Goal: Task Accomplishment & Management: Complete application form

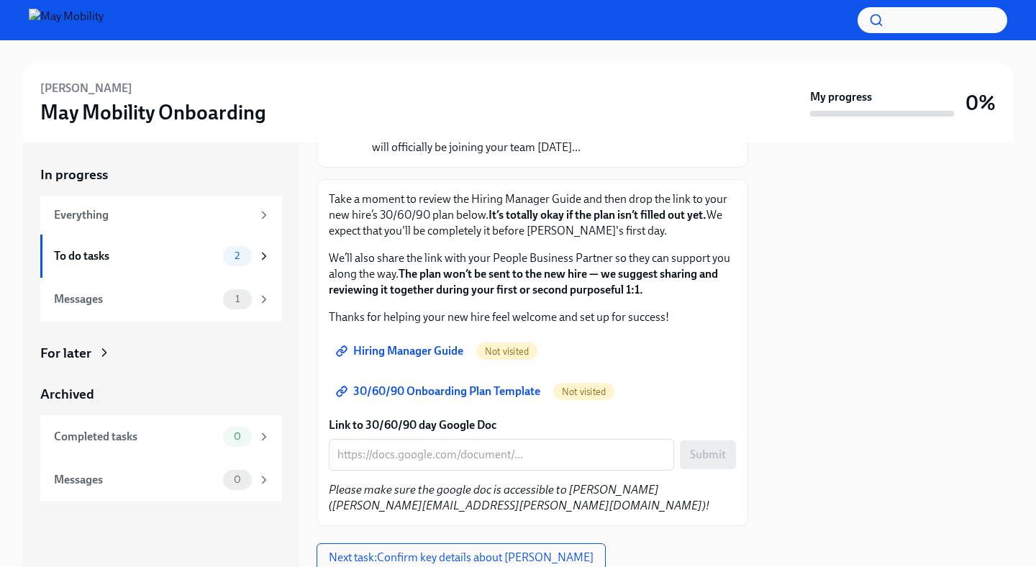
scroll to position [207, 0]
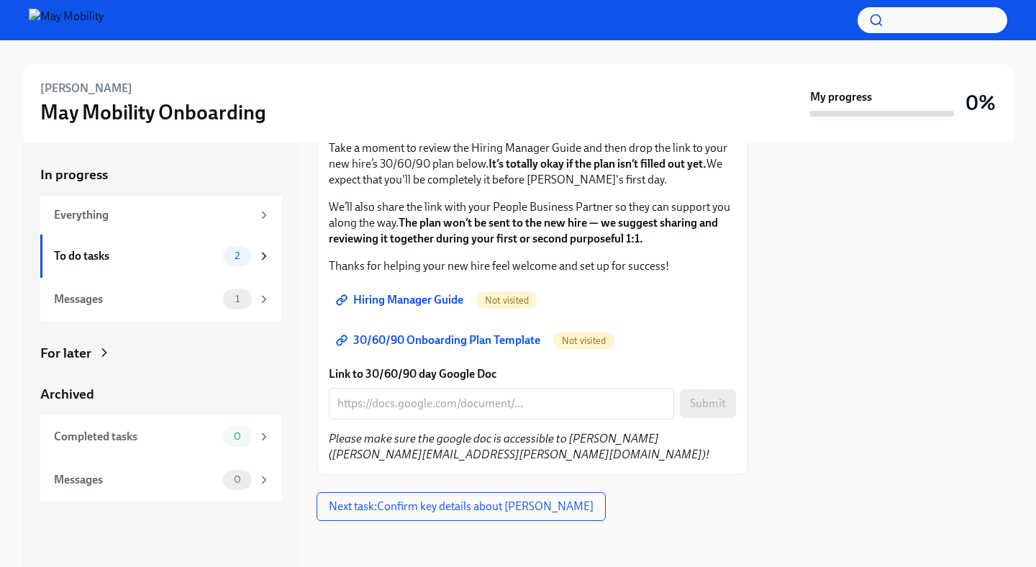
click at [418, 298] on span "Hiring Manager Guide" at bounding box center [401, 300] width 124 height 14
click at [484, 335] on span "30/60/90 Onboarding Plan Template" at bounding box center [439, 340] width 201 height 14
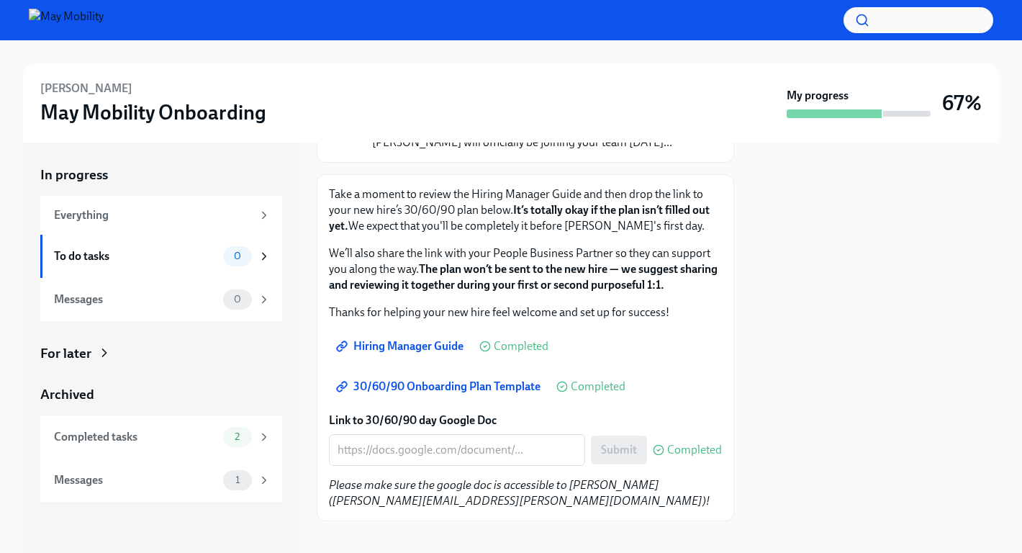
scroll to position [176, 0]
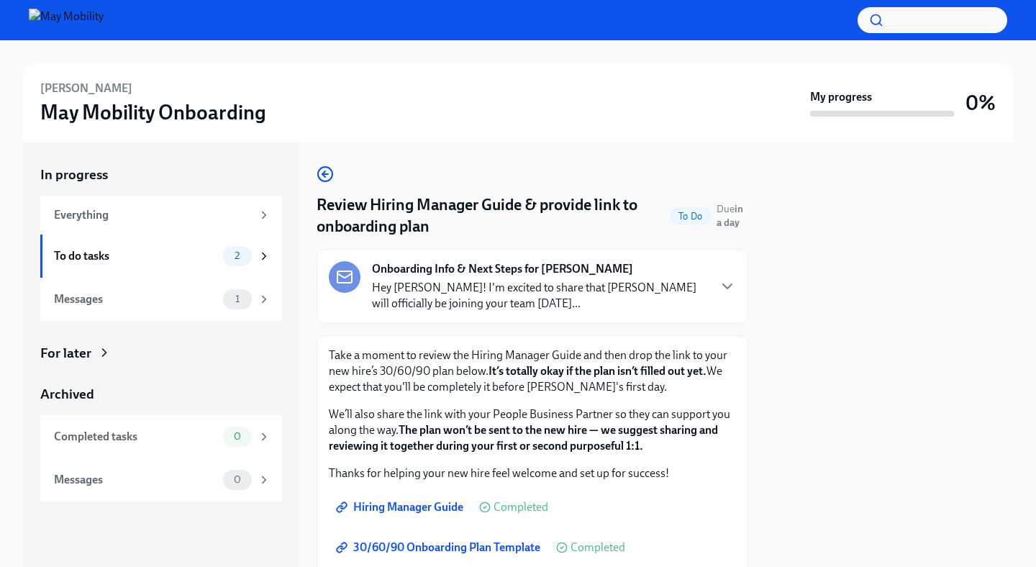
scroll to position [207, 0]
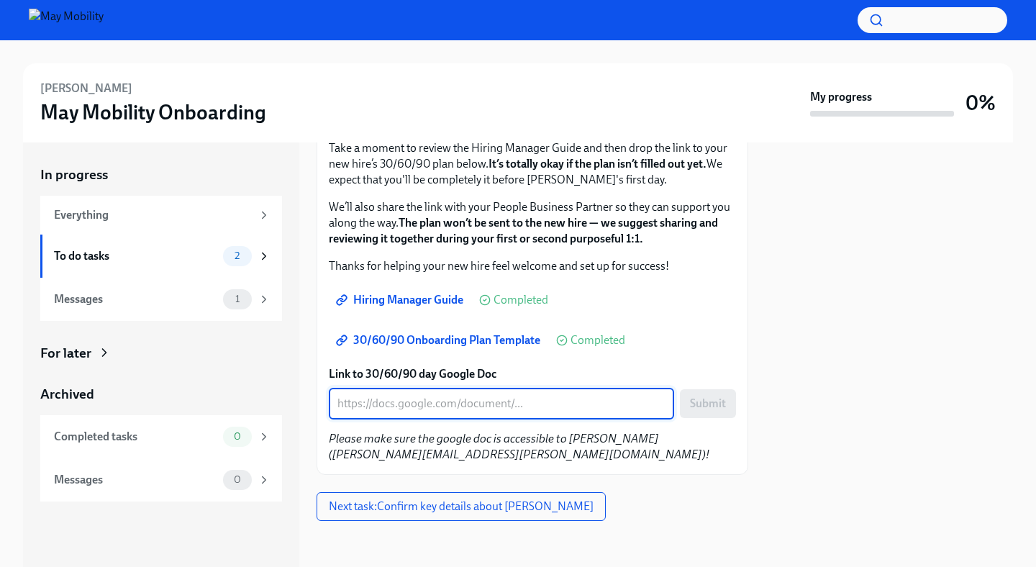
click at [531, 410] on textarea "Link to 30/60/90 day Google Doc" at bounding box center [501, 403] width 328 height 17
paste textarea "https://docs.google.com/document/d/1APwG6BzCN0pPqP5Qlkd3Gpc31WmbhFolENZ7VDjrzsk…"
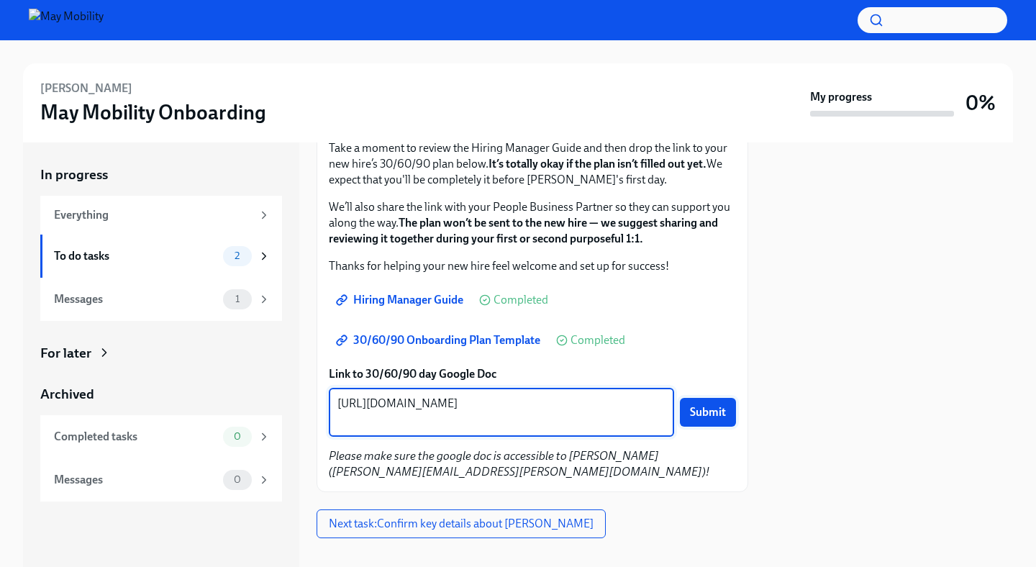
type textarea "https://docs.google.com/document/d/1APwG6BzCN0pPqP5Qlkd3Gpc31WmbhFolENZ7VDjrzsk…"
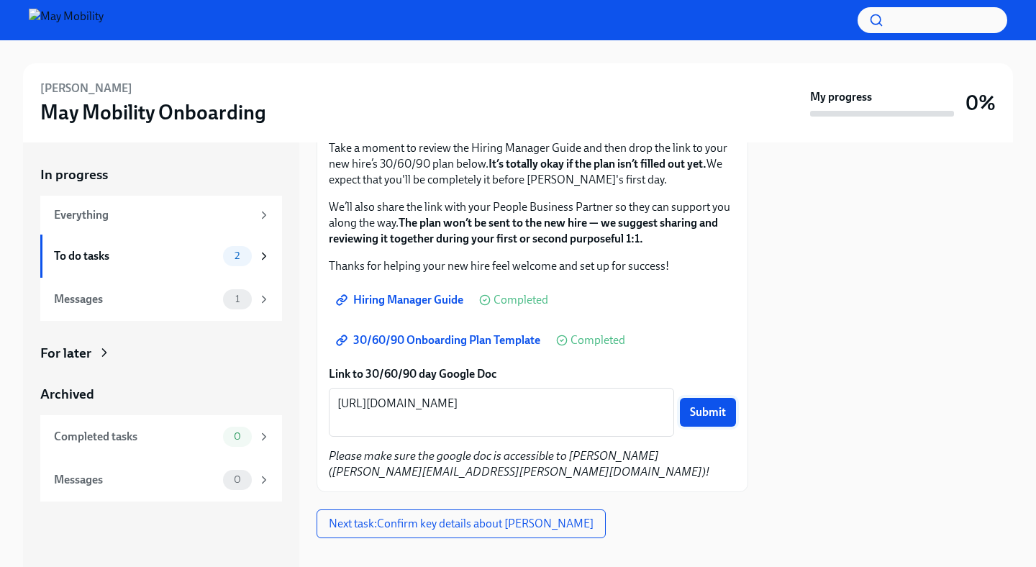
click at [699, 416] on span "Submit" at bounding box center [708, 412] width 36 height 14
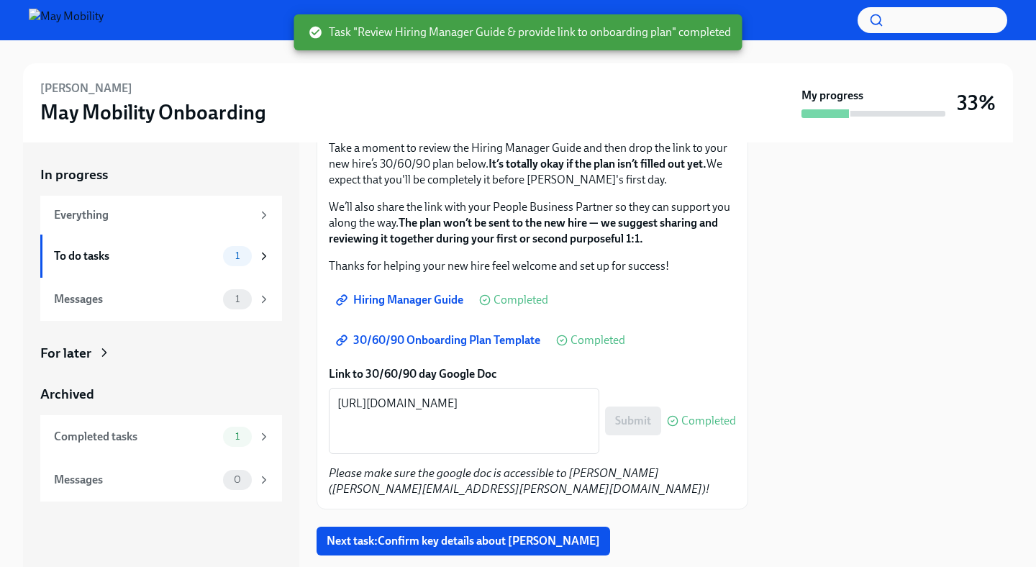
scroll to position [242, 0]
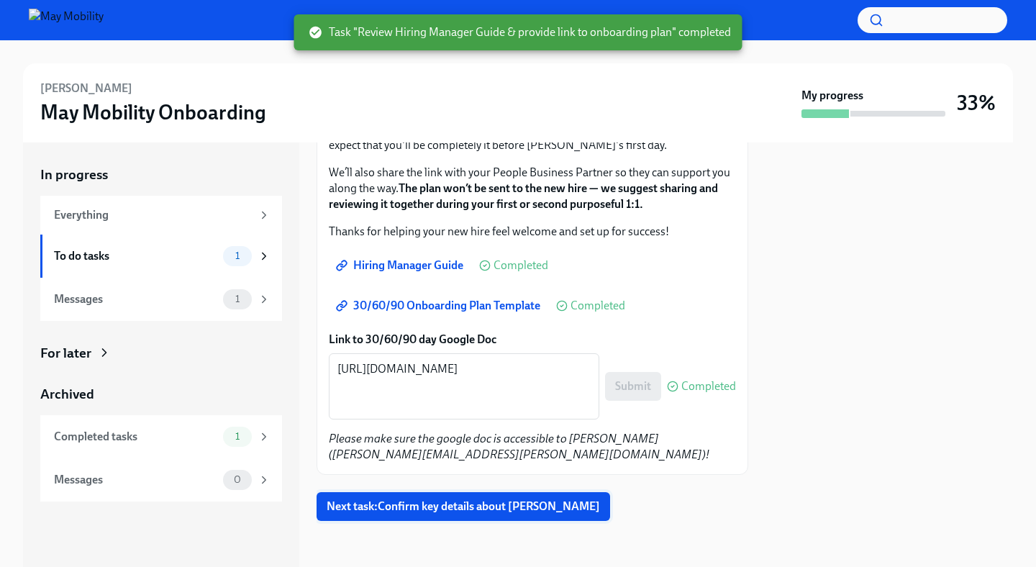
click at [498, 510] on span "Next task : Confirm key details about Helena" at bounding box center [463, 506] width 273 height 14
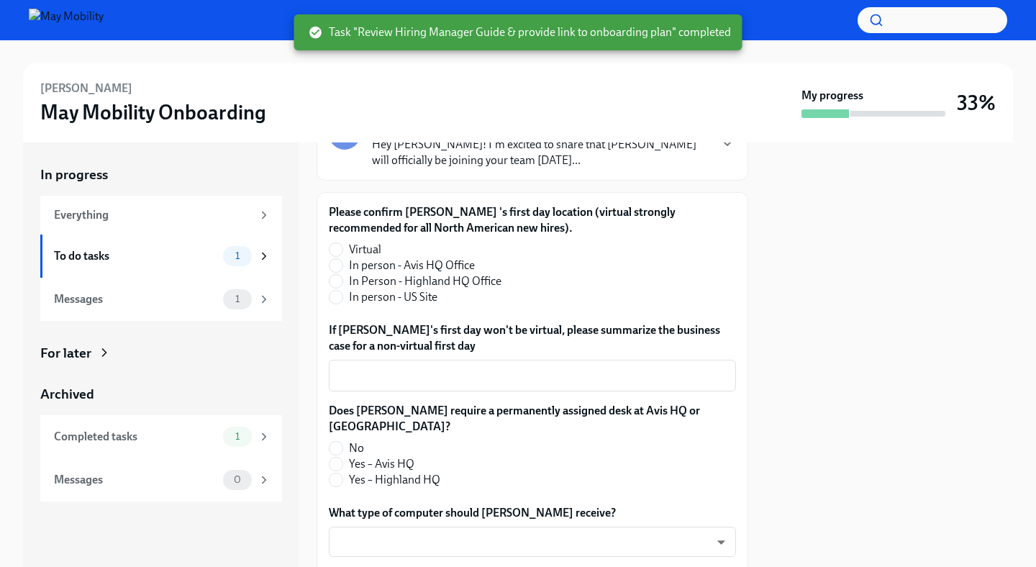
scroll to position [132, 0]
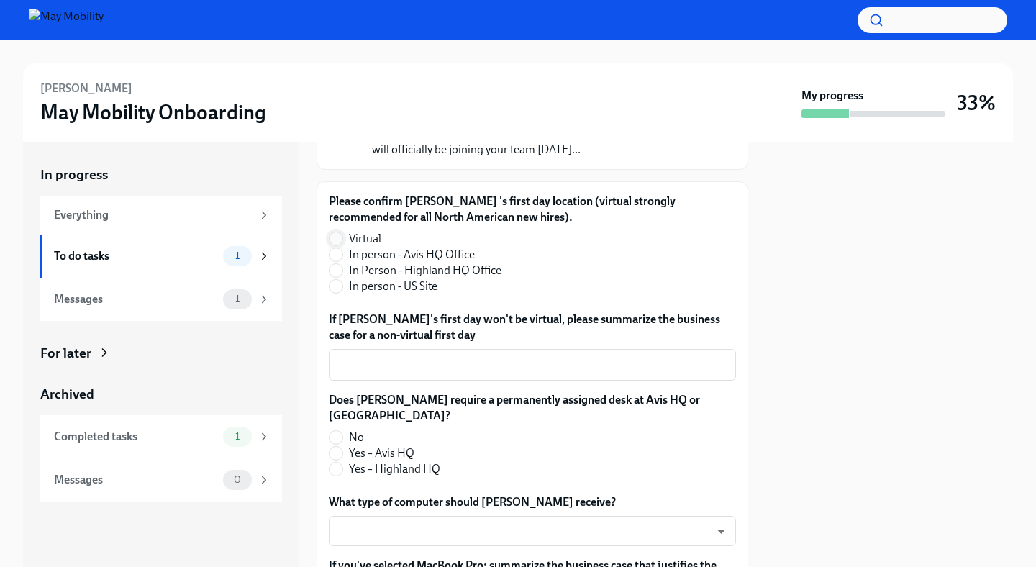
click at [343, 239] on span at bounding box center [336, 239] width 14 height 14
click at [343, 239] on input "Virtual" at bounding box center [336, 238] width 13 height 13
radio input "true"
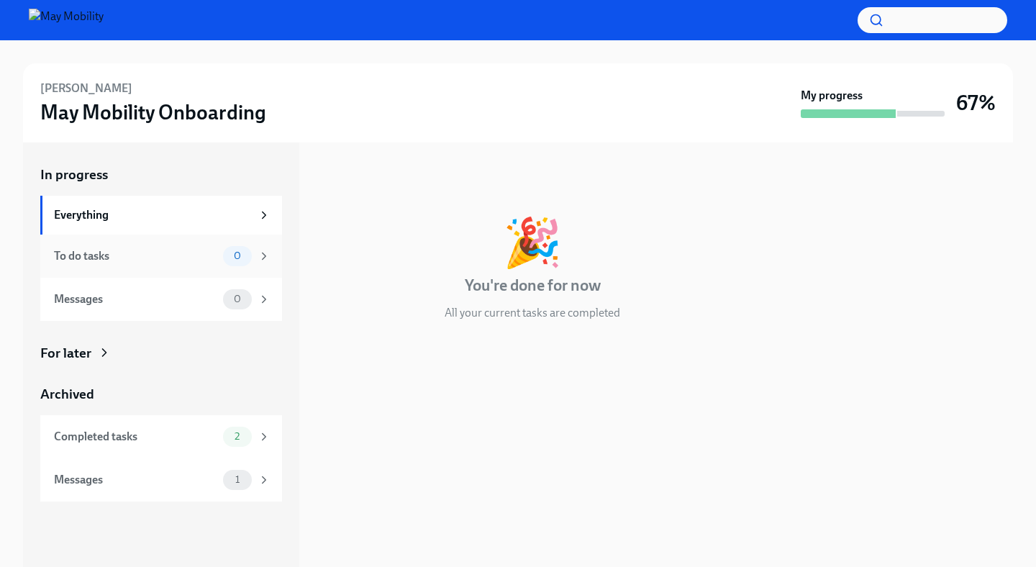
click at [172, 255] on div "To do tasks" at bounding box center [135, 256] width 163 height 16
click at [158, 296] on div "Messages" at bounding box center [135, 299] width 163 height 16
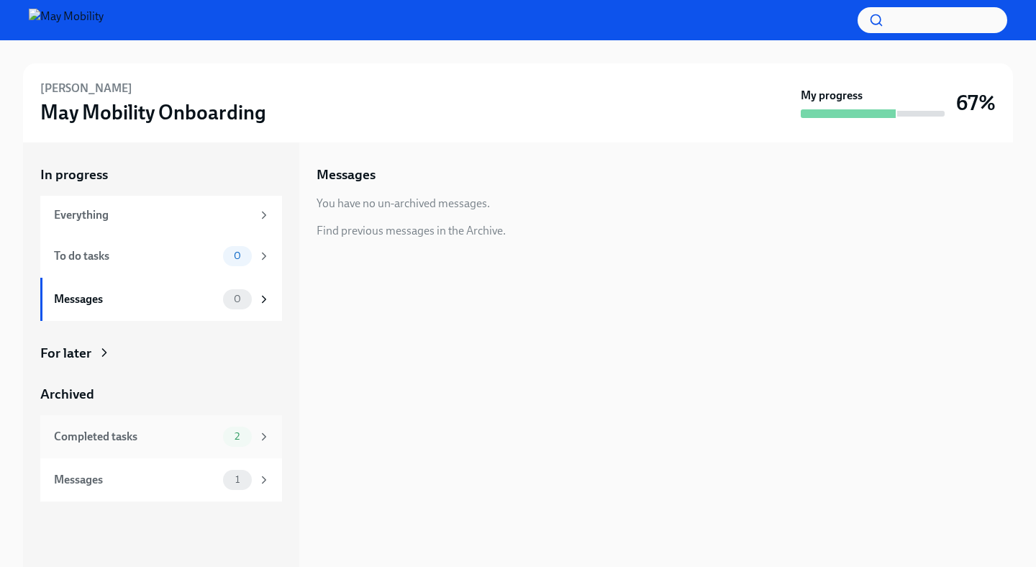
click at [182, 431] on div "Completed tasks" at bounding box center [135, 437] width 163 height 16
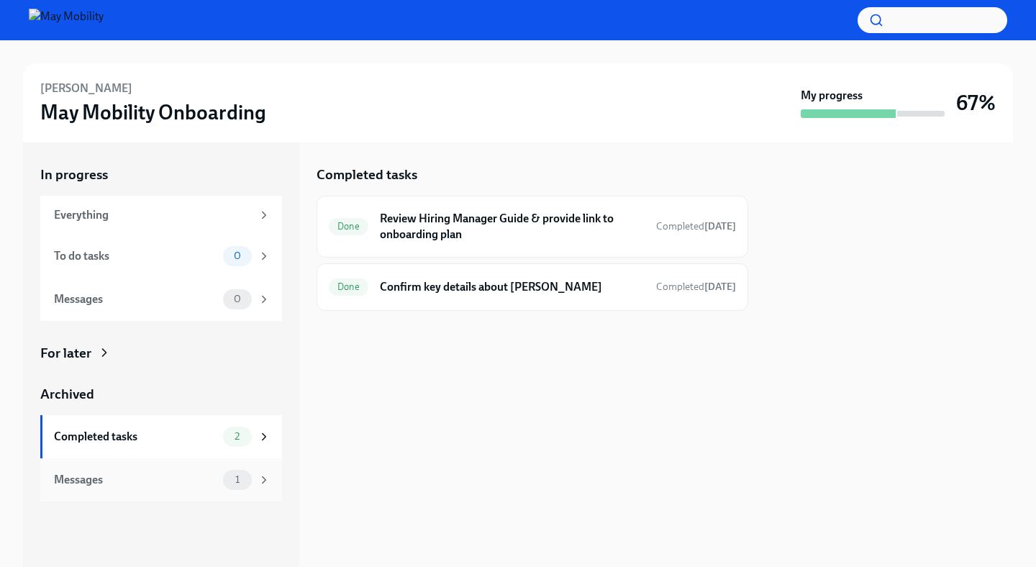
click at [172, 491] on div "Messages 1" at bounding box center [161, 479] width 242 height 43
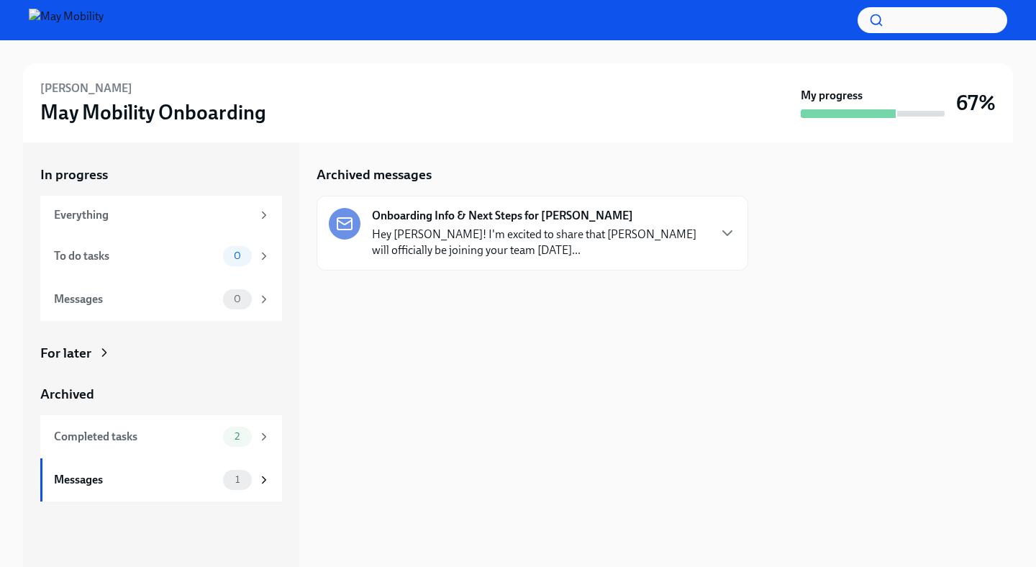
click at [512, 242] on p "Hey [PERSON_NAME]! I'm excited to share that [PERSON_NAME] will officially be j…" at bounding box center [539, 243] width 335 height 32
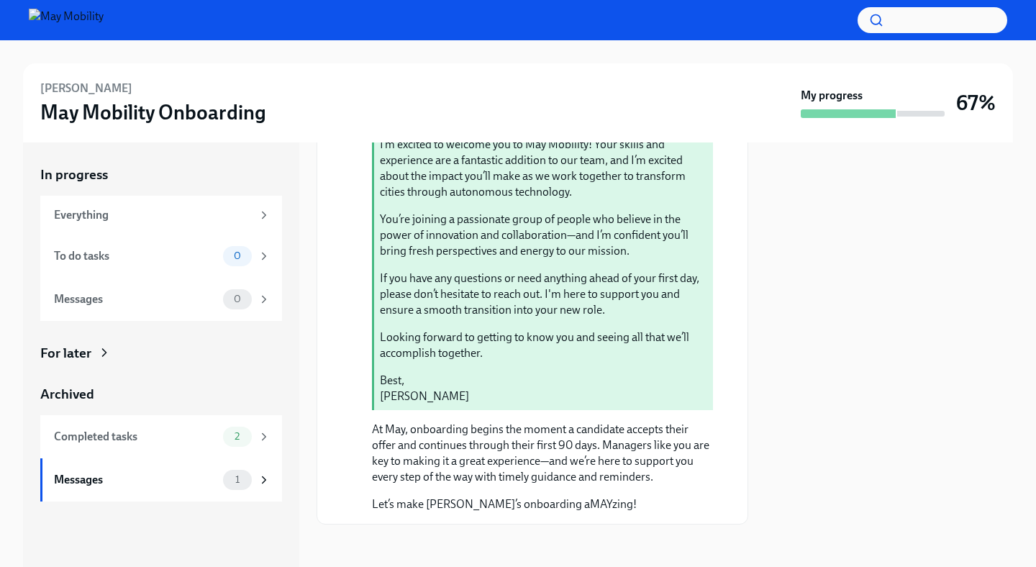
scroll to position [278, 0]
